Goal: Task Accomplishment & Management: Manage account settings

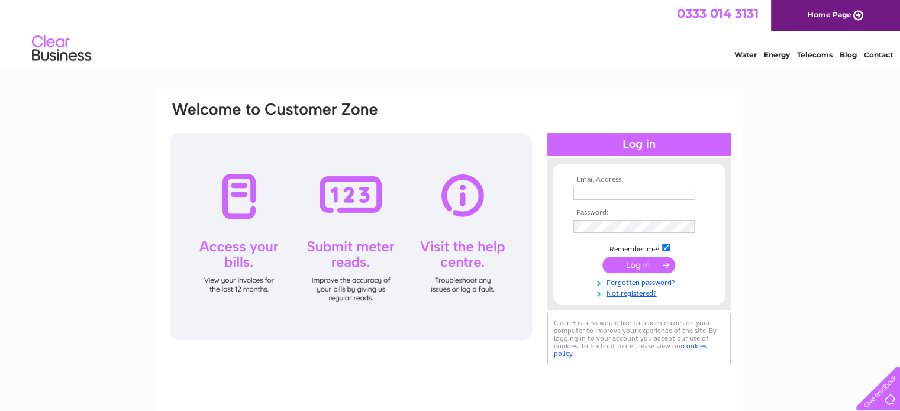
type input "davidgloucestershire@gmail.com"
click at [639, 257] on input "submit" at bounding box center [638, 265] width 73 height 17
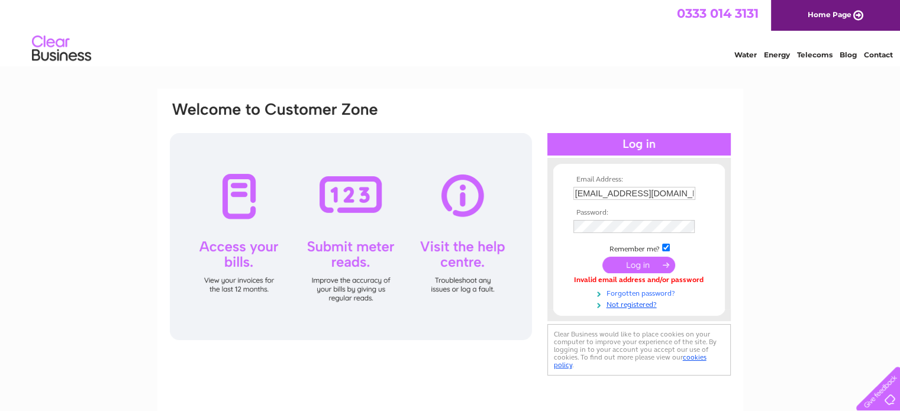
click at [622, 290] on link "Forgotten password?" at bounding box center [640, 292] width 134 height 11
